Goal: Information Seeking & Learning: Find specific page/section

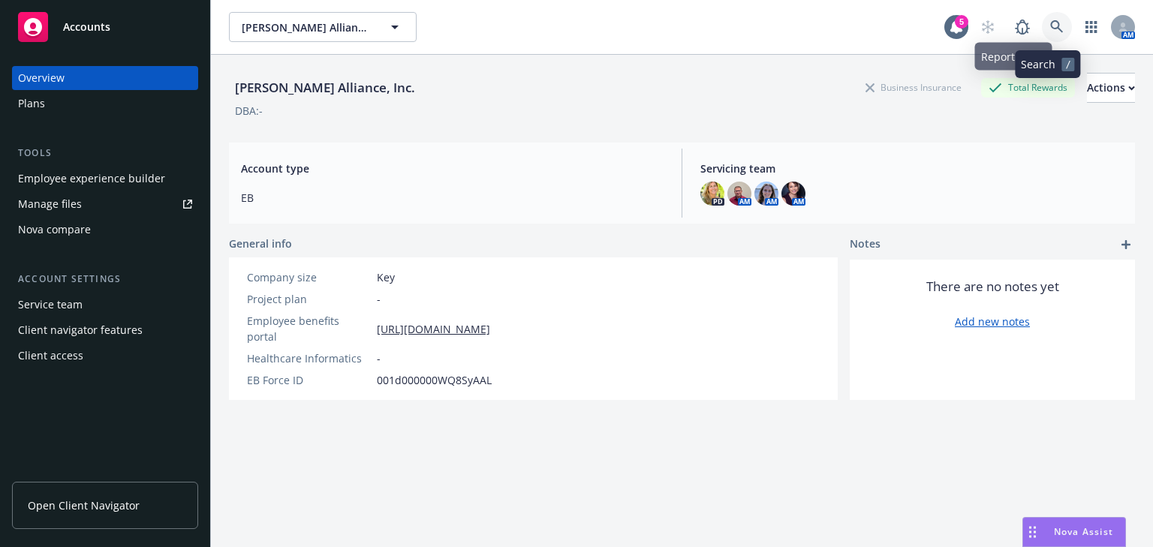
click at [1051, 28] on icon at bounding box center [1057, 27] width 14 height 14
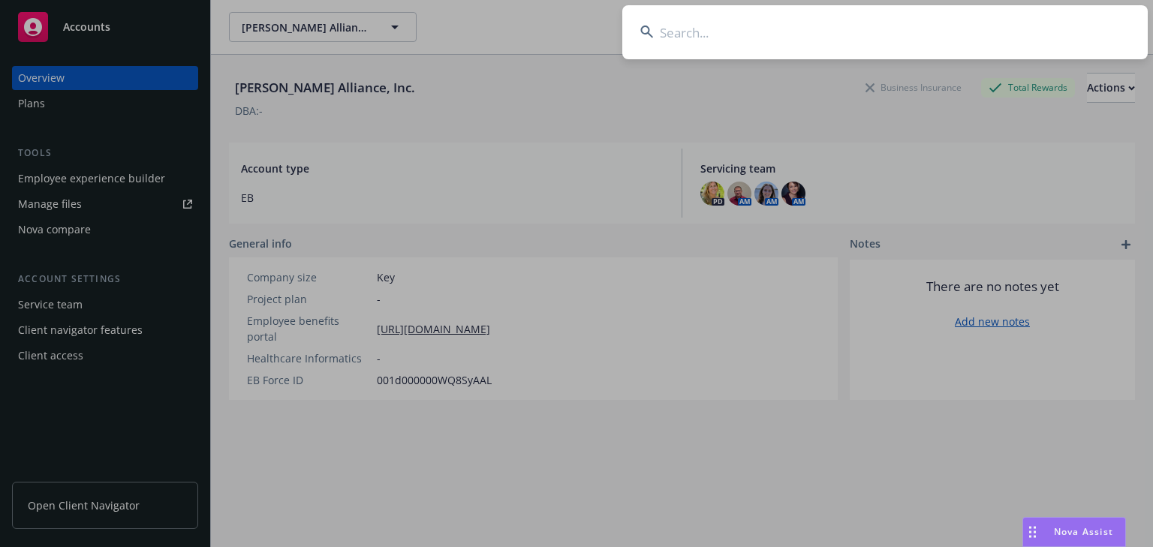
click at [694, 38] on input at bounding box center [884, 32] width 525 height 54
type input "Pivotal"
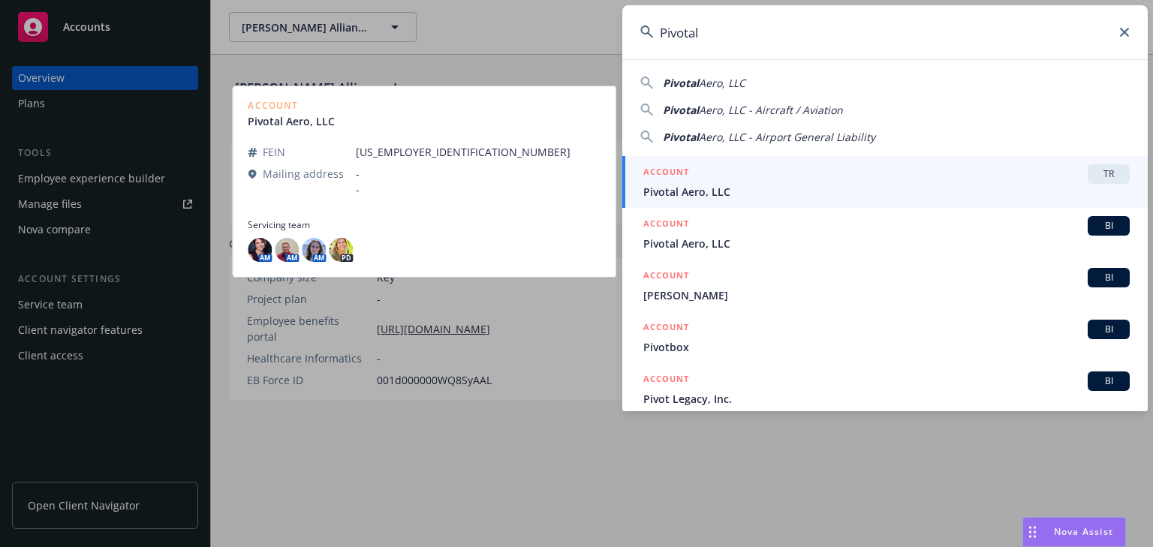
click at [680, 179] on h5 "ACCOUNT" at bounding box center [666, 173] width 46 height 18
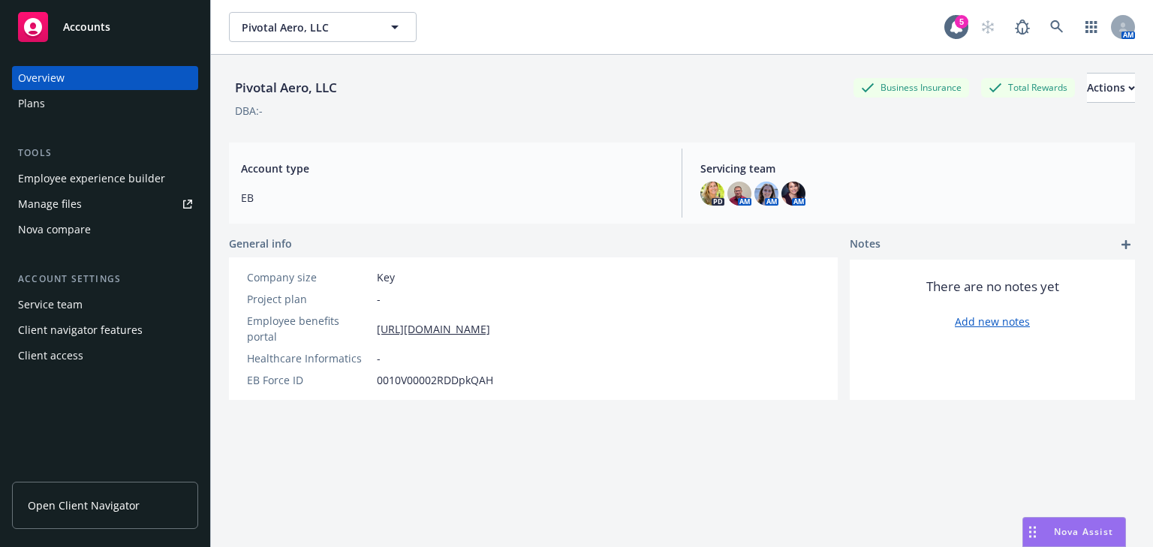
click at [40, 102] on div "Plans" at bounding box center [31, 104] width 27 height 24
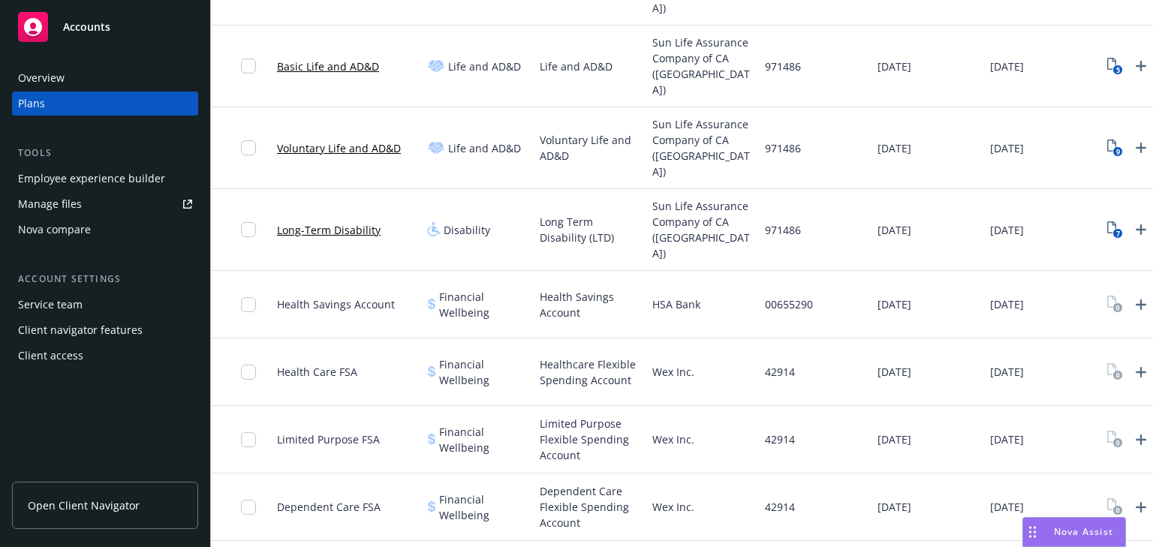
scroll to position [420, 0]
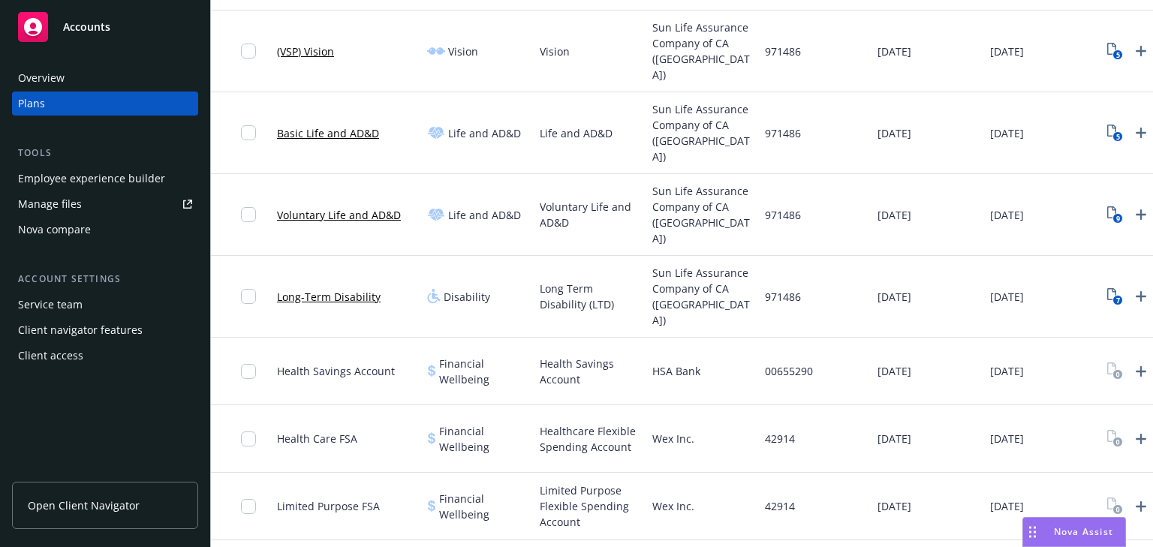
click at [335, 207] on link "Voluntary Life and AD&D" at bounding box center [339, 215] width 124 height 16
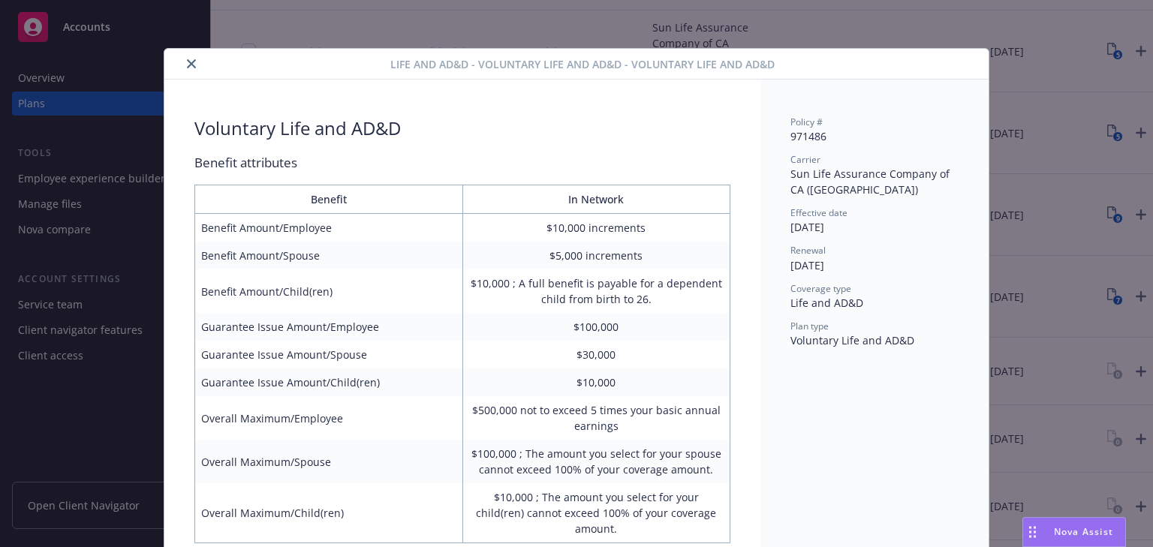
click at [194, 65] on div at bounding box center [280, 64] width 220 height 18
click at [193, 66] on button "close" at bounding box center [191, 64] width 18 height 18
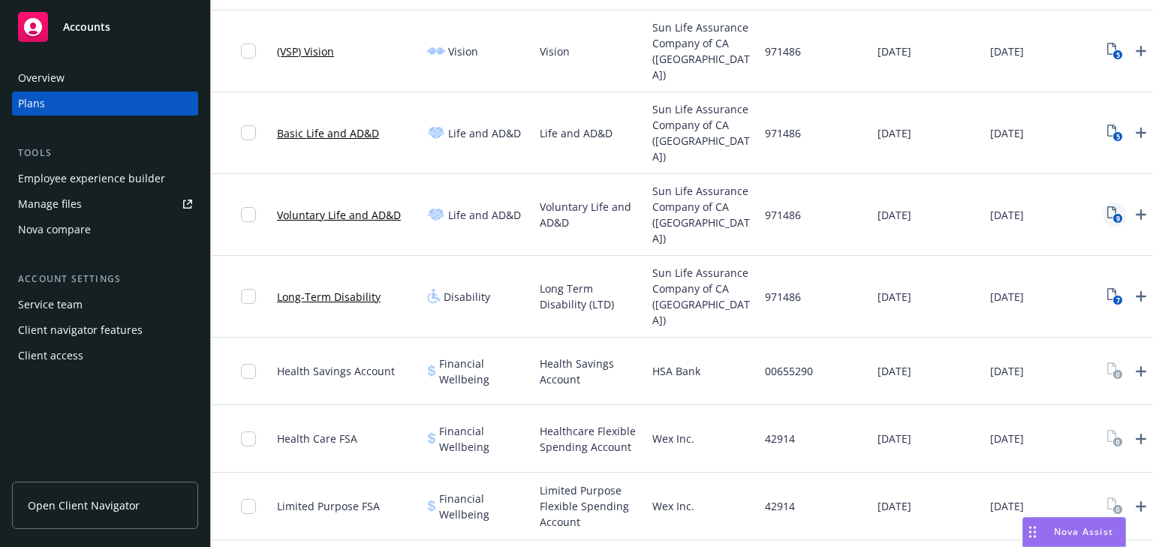
click at [1109, 206] on icon "9" at bounding box center [1115, 214] width 16 height 17
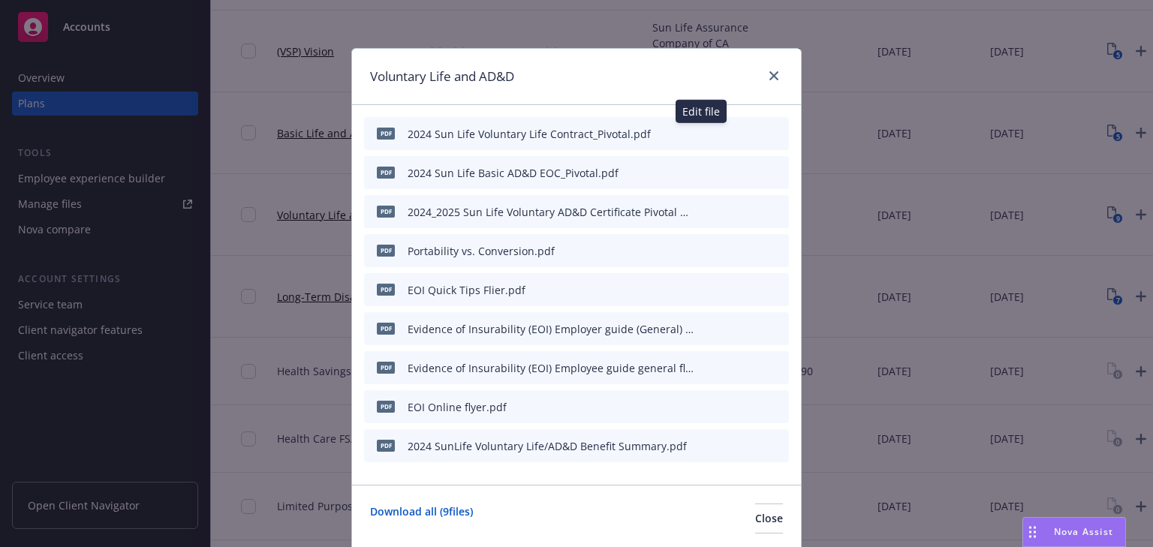
click at [702, 132] on icon "button" at bounding box center [703, 133] width 9 height 9
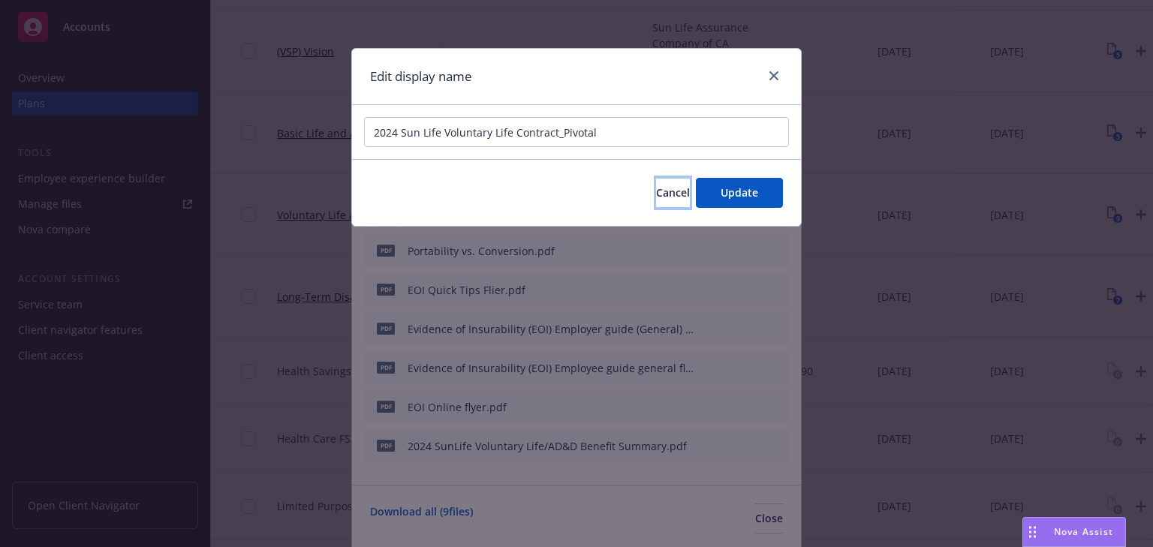
click at [677, 185] on button "Cancel" at bounding box center [673, 193] width 34 height 30
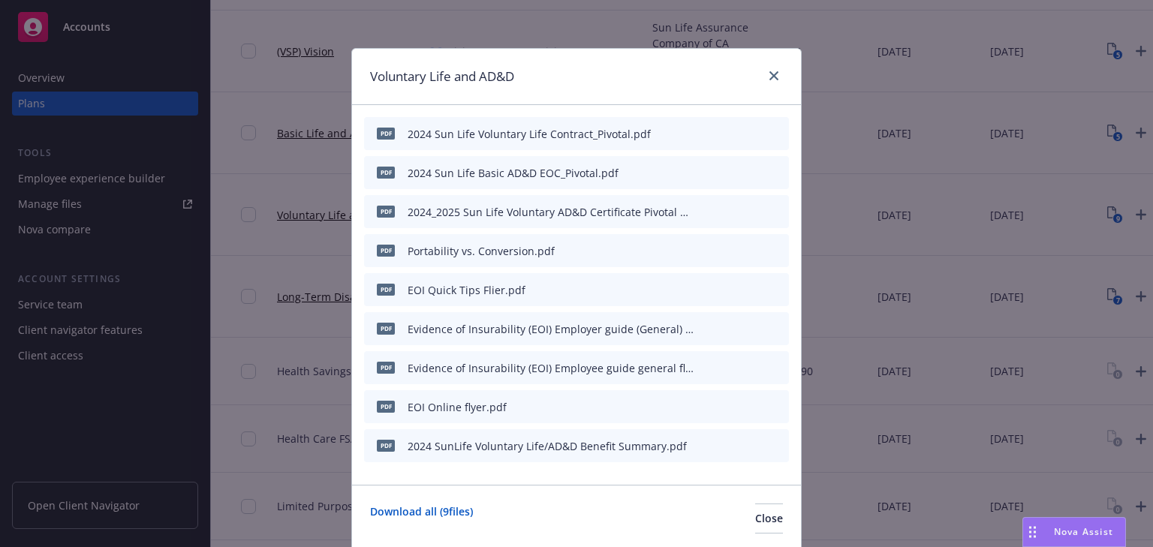
click at [747, 173] on icon "preview file" at bounding box center [751, 172] width 14 height 11
click at [744, 443] on icon "preview file" at bounding box center [751, 445] width 14 height 11
click at [769, 76] on icon "close" at bounding box center [773, 75] width 9 height 9
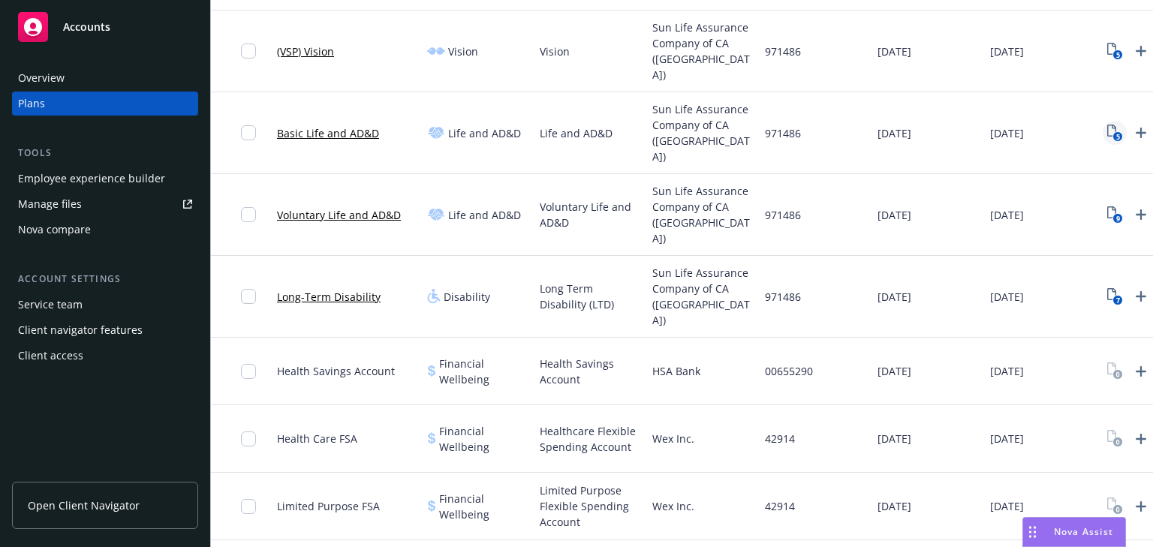
click at [1113, 125] on icon "View Plan Documents" at bounding box center [1111, 131] width 9 height 12
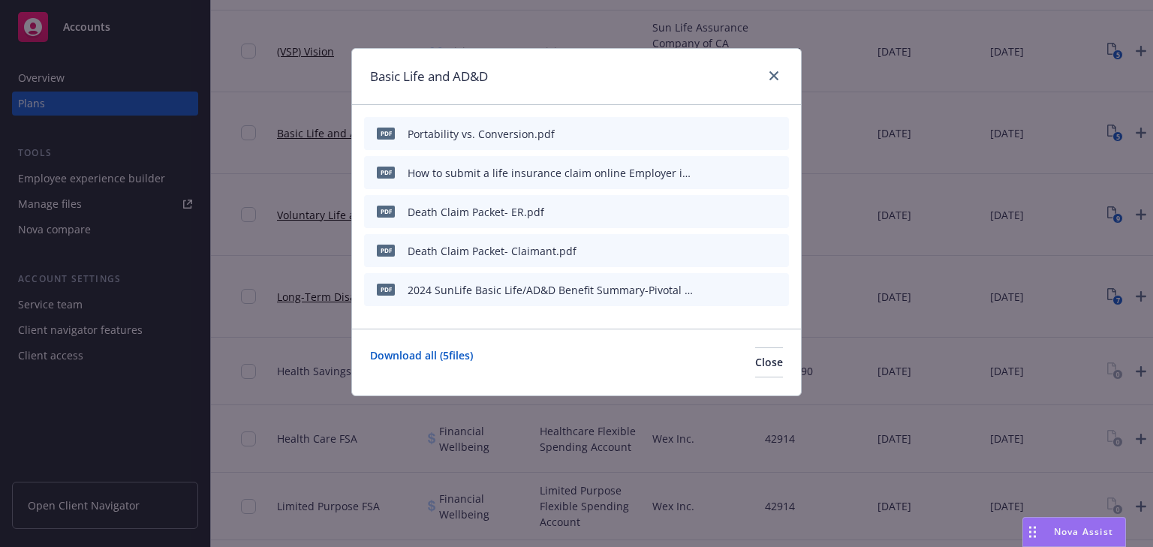
click at [557, 288] on div "2024 SunLife Basic Life/AD&D Benefit Summary-Pivotal Aero, LLC.pdf" at bounding box center [550, 290] width 287 height 16
click at [750, 284] on icon "preview file" at bounding box center [751, 289] width 14 height 11
click at [773, 77] on icon "close" at bounding box center [773, 75] width 9 height 9
